Goal: Task Accomplishment & Management: Manage account settings

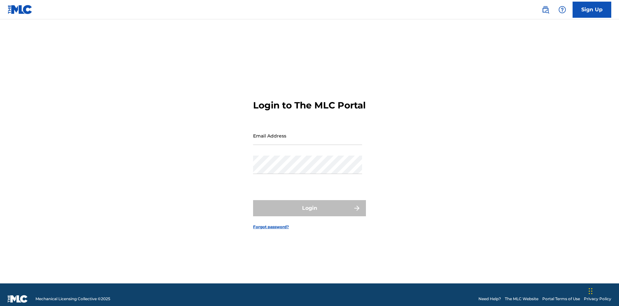
scroll to position [8, 0]
click at [308, 133] on input "Email Address" at bounding box center [307, 135] width 109 height 18
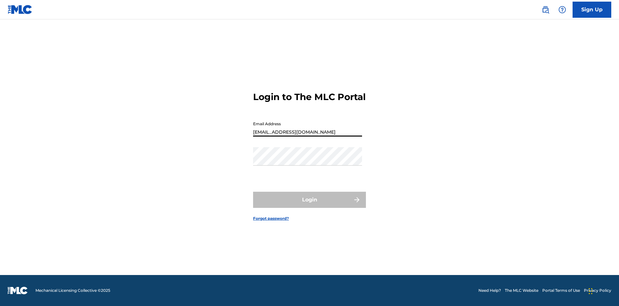
type input "[EMAIL_ADDRESS][DOMAIN_NAME]"
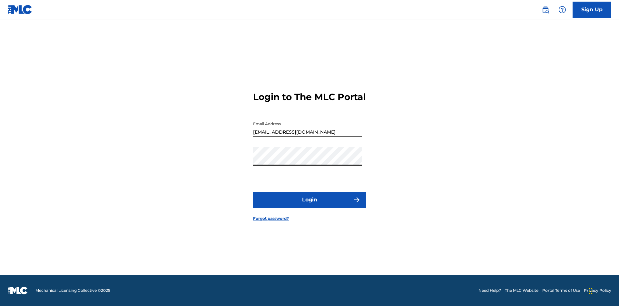
click at [310, 205] on button "Login" at bounding box center [309, 200] width 113 height 16
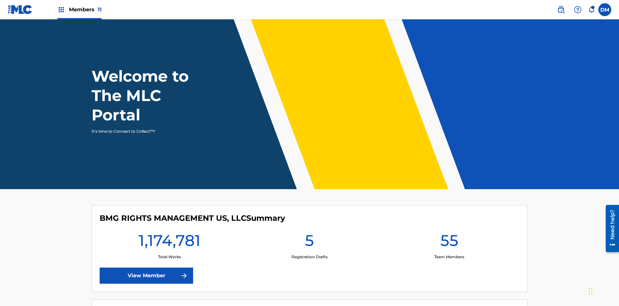
click at [79, 9] on span "Members 11" at bounding box center [85, 9] width 33 height 7
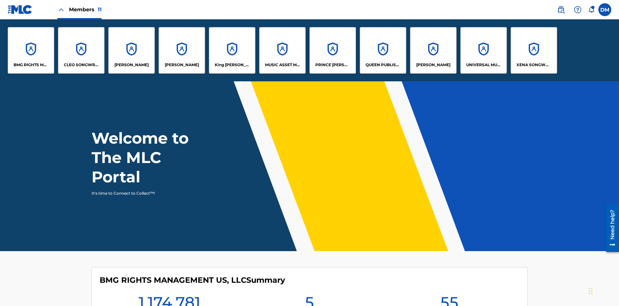
click at [483, 65] on p "UNIVERSAL MUSIC PUB GROUP" at bounding box center [483, 65] width 35 height 6
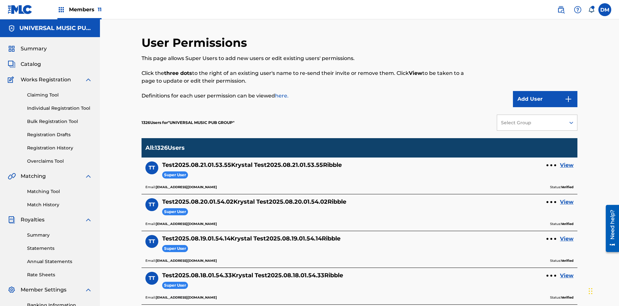
click at [545, 91] on button "Add User" at bounding box center [545, 99] width 64 height 16
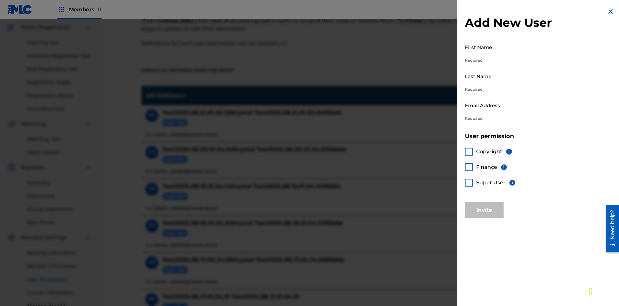
click at [540, 47] on input "First Name" at bounding box center [540, 47] width 150 height 18
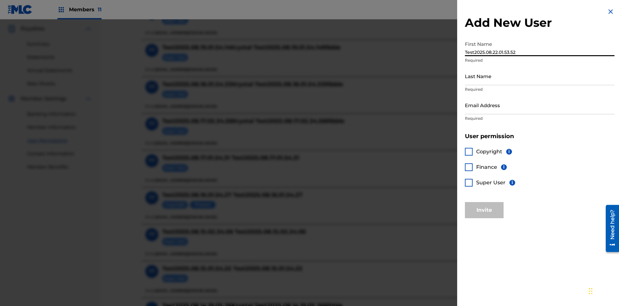
type input "Test2025.08.22.01.53.52"
click at [540, 76] on input "Last Name" at bounding box center [540, 76] width 150 height 18
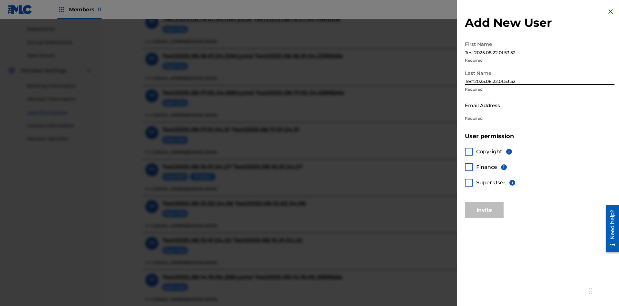
type input "Test2025.08.22.01.53.52"
click at [540, 105] on input "Email Address" at bounding box center [540, 105] width 150 height 18
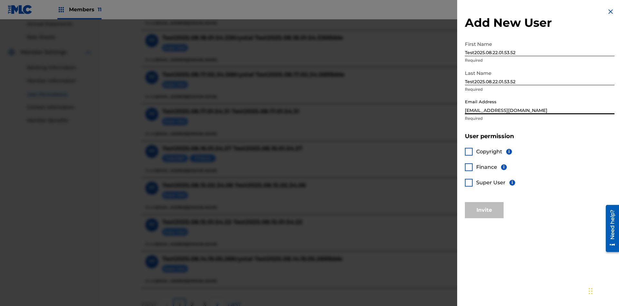
type input "[EMAIL_ADDRESS][DOMAIN_NAME]"
click at [469, 182] on div at bounding box center [469, 183] width 8 height 8
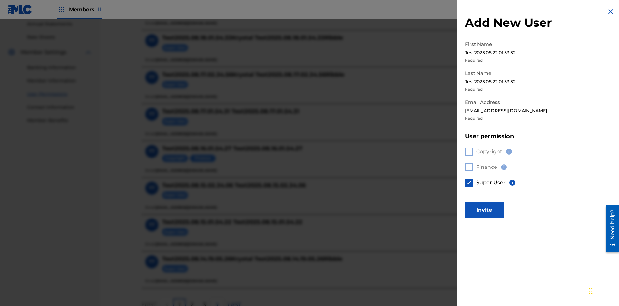
scroll to position [291, 0]
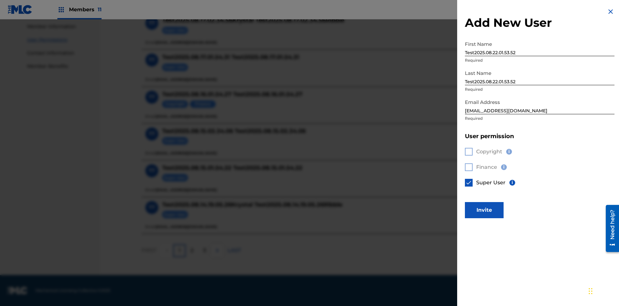
click at [484, 210] on button "Invite" at bounding box center [484, 210] width 39 height 16
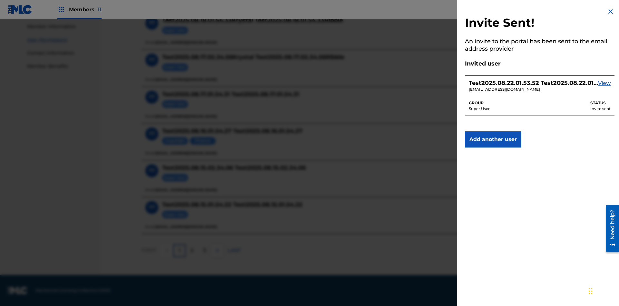
click at [611, 12] on img at bounding box center [611, 12] width 8 height 8
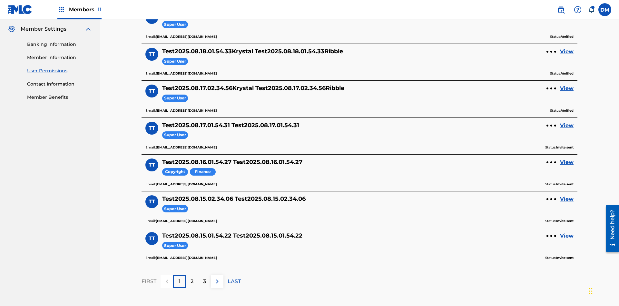
click at [605, 9] on label at bounding box center [604, 9] width 13 height 13
click at [605, 10] on input "[PERSON_NAME] [PERSON_NAME] [PERSON_NAME][EMAIL_ADDRESS][DOMAIN_NAME] Notificat…" at bounding box center [605, 10] width 0 height 0
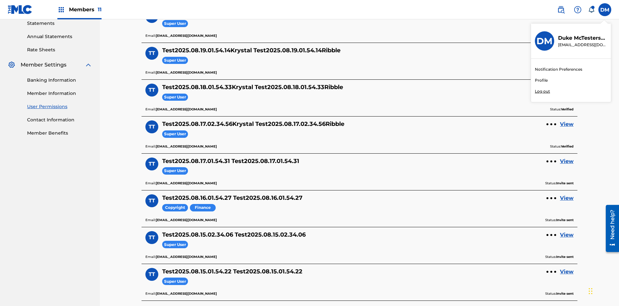
click at [542, 91] on p "Log out" at bounding box center [542, 91] width 15 height 6
click at [605, 10] on input "[PERSON_NAME] [PERSON_NAME] [PERSON_NAME][EMAIL_ADDRESS][DOMAIN_NAME] Notificat…" at bounding box center [605, 10] width 0 height 0
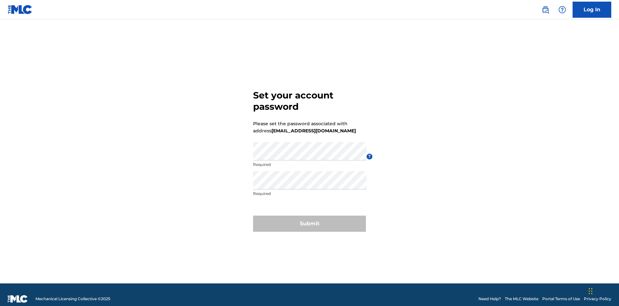
scroll to position [8, 0]
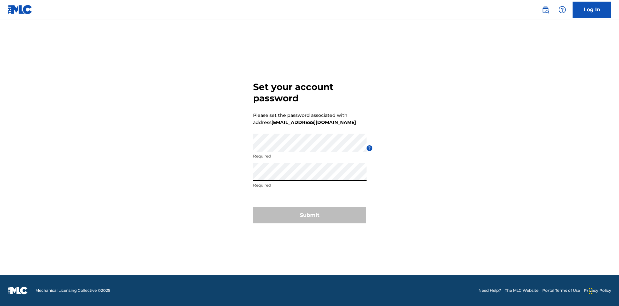
click at [310, 219] on button "Submit" at bounding box center [309, 215] width 113 height 16
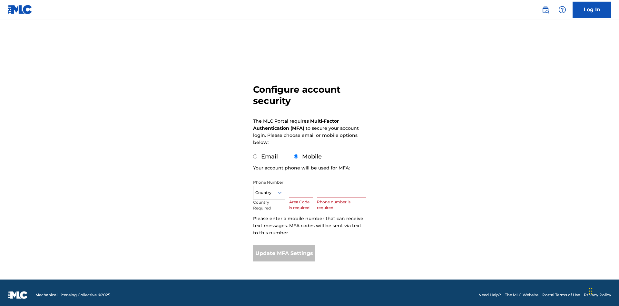
scroll to position [6, 0]
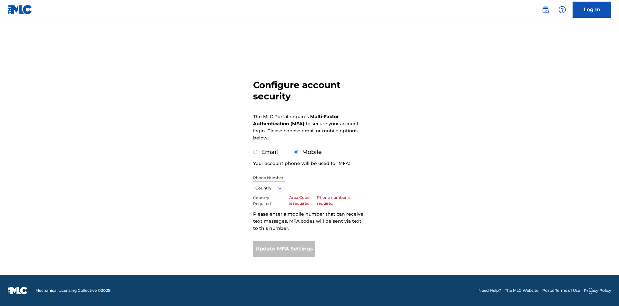
click at [296, 152] on input "Mobile" at bounding box center [296, 152] width 4 height 4
click at [282, 188] on icon at bounding box center [280, 188] width 6 height 6
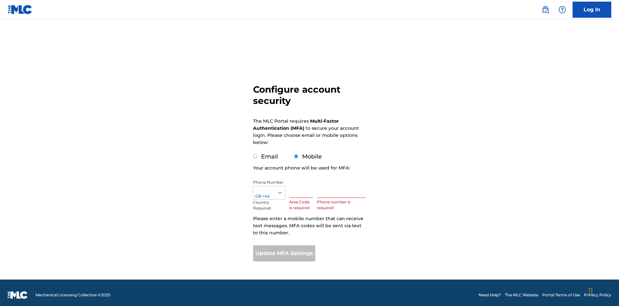
click at [302, 184] on input "text" at bounding box center [301, 188] width 24 height 18
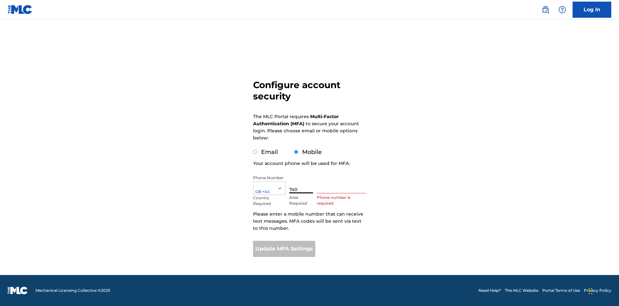
type input "740"
click at [343, 184] on input "text" at bounding box center [341, 184] width 49 height 18
type input "1252166"
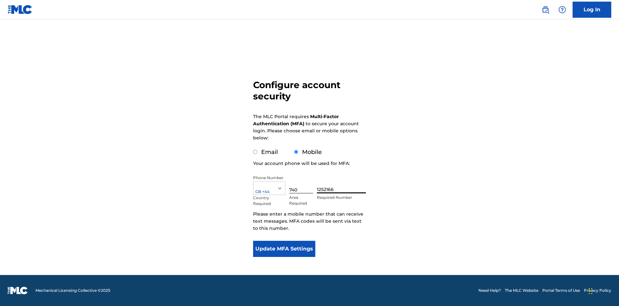
click at [284, 249] on button "Update MFA Settings" at bounding box center [284, 249] width 62 height 16
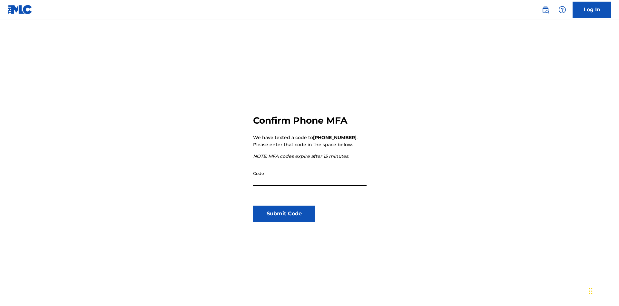
scroll to position [67, 0]
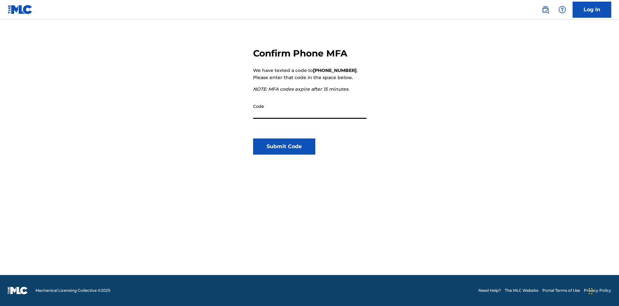
click at [310, 109] on input "Code" at bounding box center [309, 109] width 113 height 18
type input "420459"
click at [284, 146] on button "Submit Code" at bounding box center [284, 146] width 62 height 16
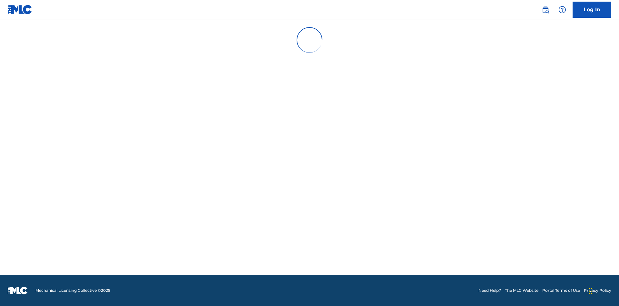
scroll to position [0, 0]
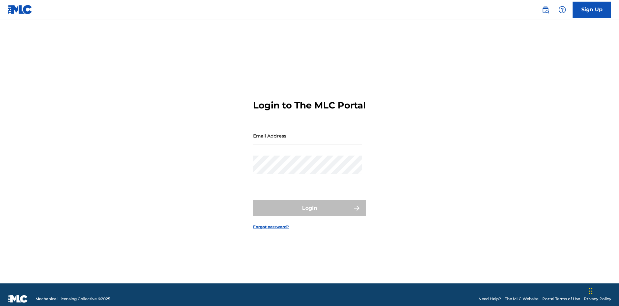
click at [308, 133] on input "Email Address" at bounding box center [307, 135] width 109 height 18
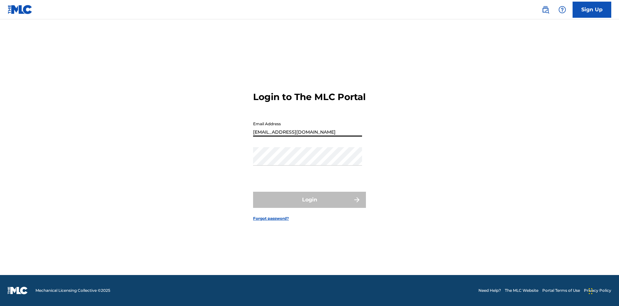
type input "[EMAIL_ADDRESS][DOMAIN_NAME]"
click at [310, 205] on button "Login" at bounding box center [309, 200] width 113 height 16
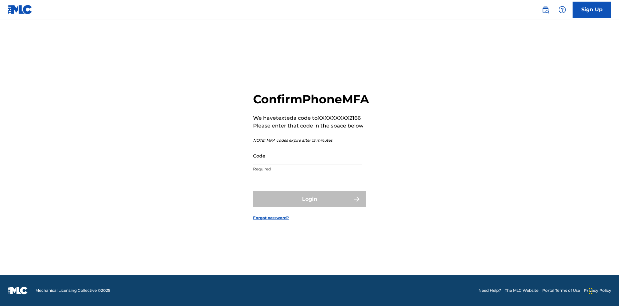
click at [308, 162] on input "Code" at bounding box center [307, 155] width 109 height 18
type input "939698"
click at [310, 206] on button "Login" at bounding box center [309, 199] width 113 height 16
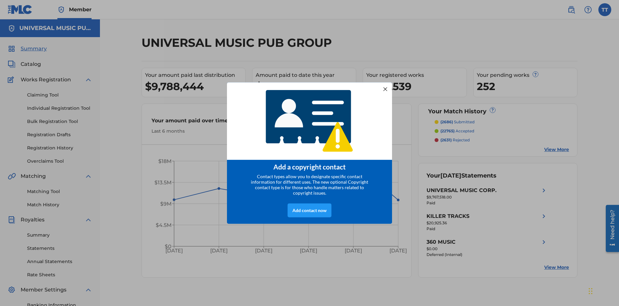
click at [385, 87] on div at bounding box center [385, 89] width 8 height 8
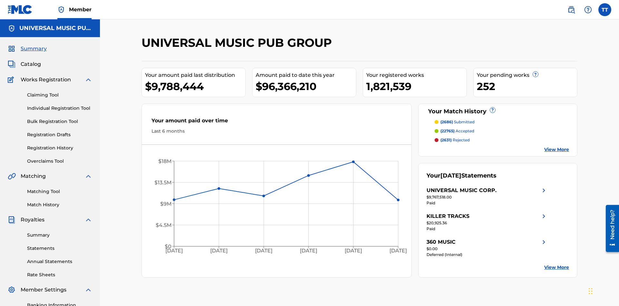
click at [605, 9] on label at bounding box center [604, 9] width 13 height 13
click at [605, 10] on input "TT Test2025.08.22.01.53.52 Test2025.08.22.01.53.52 f7d6a52b-c05d-46b6-9964-61e7…" at bounding box center [605, 10] width 0 height 0
click at [541, 80] on link "Profile" at bounding box center [541, 80] width 13 height 6
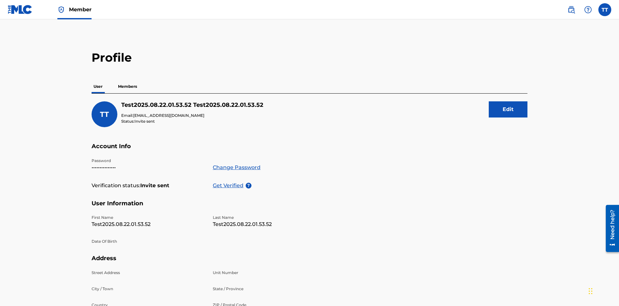
click at [128, 80] on p "Members" at bounding box center [127, 87] width 23 height 14
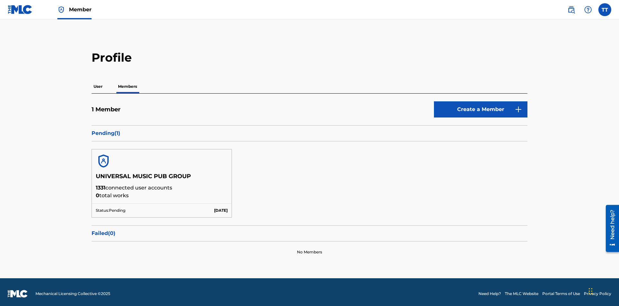
click at [481, 106] on button "Create a Member" at bounding box center [480, 109] width 93 height 16
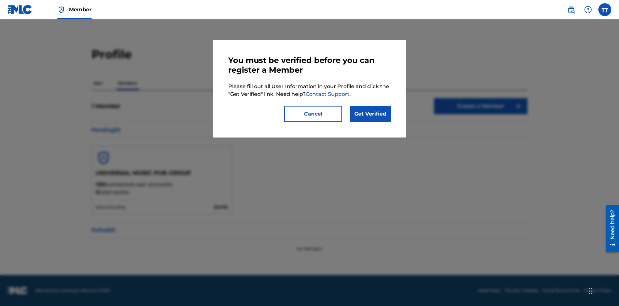
click at [370, 114] on link "Get Verified" at bounding box center [370, 114] width 41 height 16
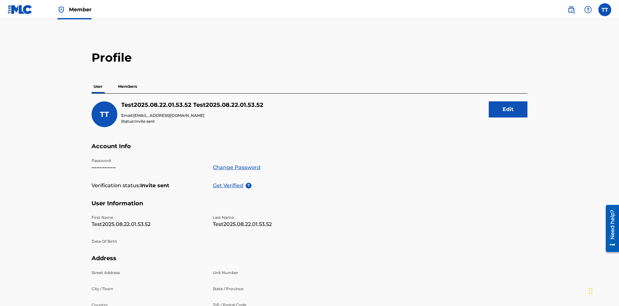
click at [229, 182] on p "Get Verified" at bounding box center [229, 186] width 33 height 8
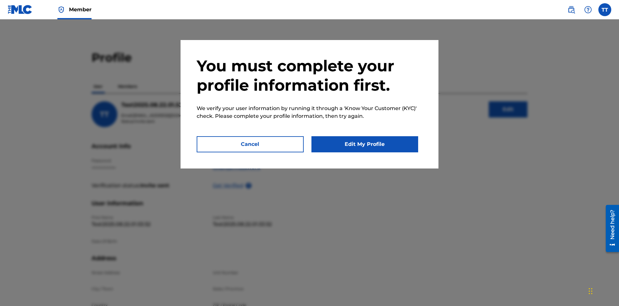
scroll to position [113, 0]
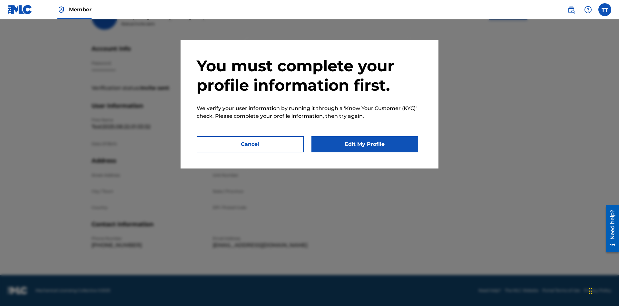
click at [365, 144] on button "Edit My Profile" at bounding box center [364, 144] width 107 height 16
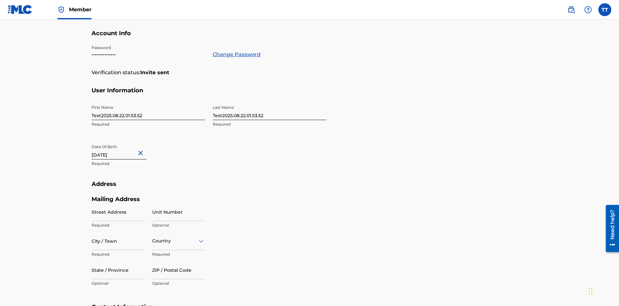
click at [148, 102] on input "Test2025.08.22.01.53.52" at bounding box center [148, 111] width 113 height 18
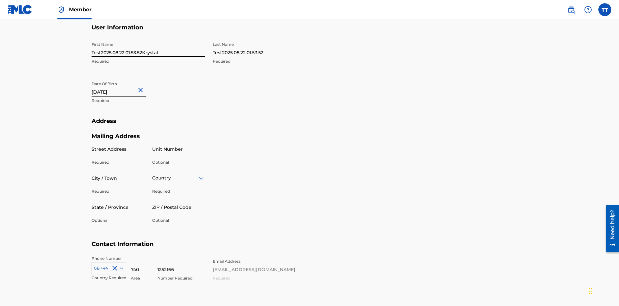
type input "Test2025.08.22.01.53.52Krystal"
click at [270, 48] on input "Test2025.08.22.01.53.52" at bounding box center [269, 48] width 113 height 18
type input "Test2025.08.22.01.53.52Ribble"
click at [124, 78] on input "August 22 2012" at bounding box center [119, 87] width 55 height 18
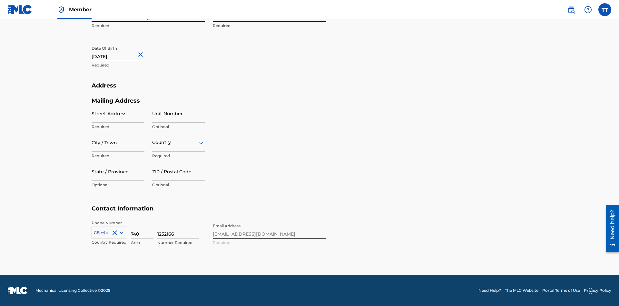
select select "7"
select select "2012"
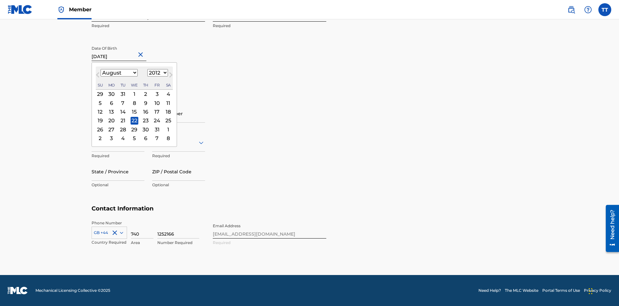
click at [119, 73] on select "January February March April May June July August September October November De…" at bounding box center [119, 72] width 37 height 7
select select "0"
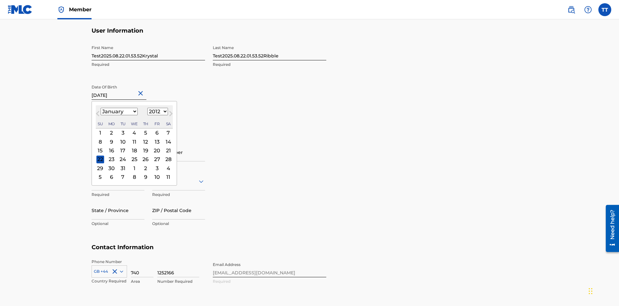
click at [157, 112] on select "1900 1901 1902 1903 1904 1905 1906 1907 1908 1909 1910 1911 1912 1913 1914 1915…" at bounding box center [157, 111] width 21 height 7
select select "1985"
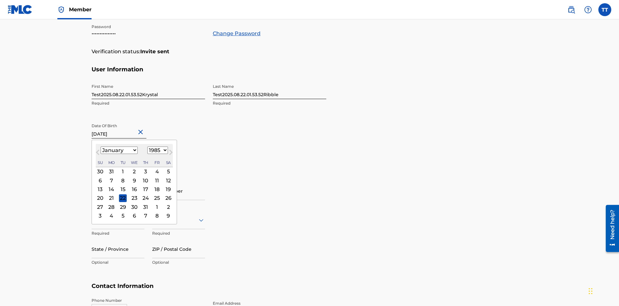
click at [157, 150] on select "1900 1901 1902 1903 1904 1905 1906 1907 1908 1909 1910 1911 1912 1913 1914 1915…" at bounding box center [157, 149] width 21 height 7
click at [123, 176] on div "8" at bounding box center [123, 180] width 8 height 8
type input "January 8 1985"
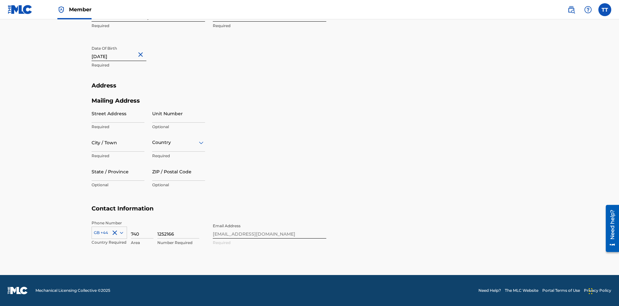
click at [118, 113] on input "Street Address" at bounding box center [118, 113] width 53 height 18
type input "9909 Elks Run Rd"
click at [118, 142] on input "City / Town" at bounding box center [118, 142] width 53 height 18
type input "Roseville"
click at [152, 142] on input "text" at bounding box center [152, 142] width 1 height 7
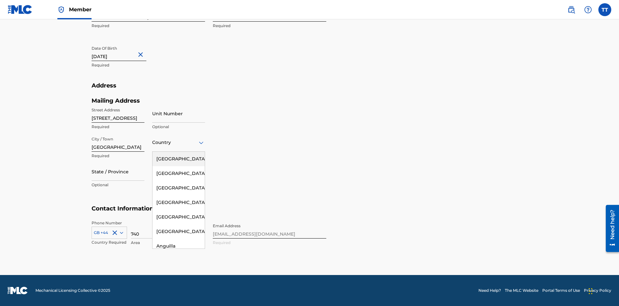
click at [179, 159] on div "United States" at bounding box center [178, 159] width 52 height 15
click at [118, 171] on div at bounding box center [118, 171] width 53 height 8
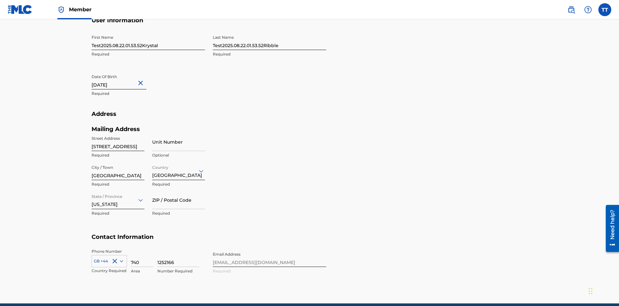
click at [179, 191] on input "ZIP / Postal Code" at bounding box center [178, 200] width 53 height 18
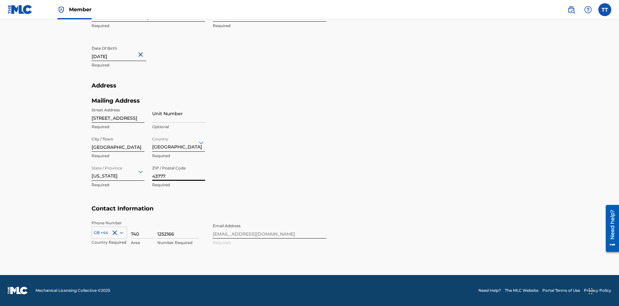
type input "43777"
click at [120, 232] on icon at bounding box center [121, 232] width 3 height 2
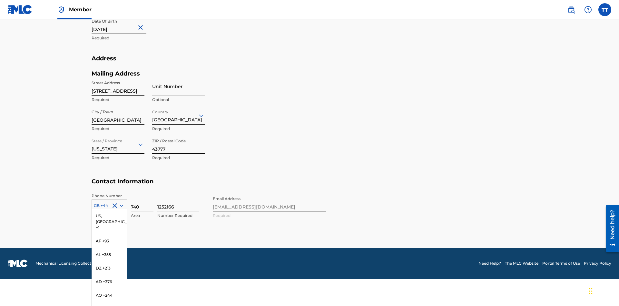
scroll to position [2697, 0]
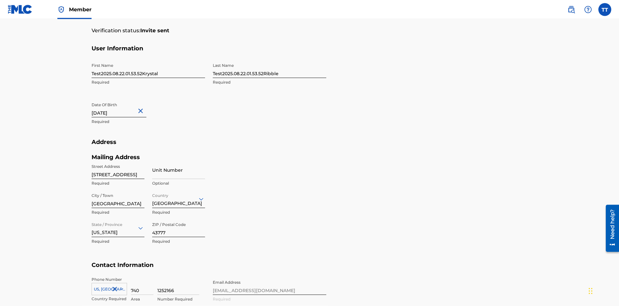
click at [142, 276] on input "740" at bounding box center [142, 285] width 23 height 18
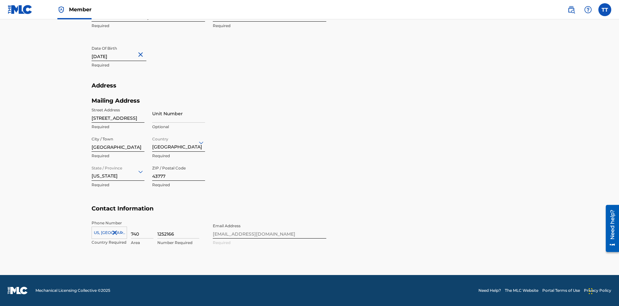
type input "740"
click at [178, 229] on input "1252166" at bounding box center [178, 229] width 42 height 18
type input "8086351"
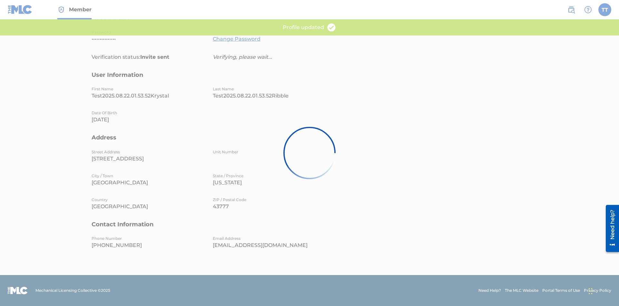
scroll to position [127, 0]
